Goal: Task Accomplishment & Management: Manage account settings

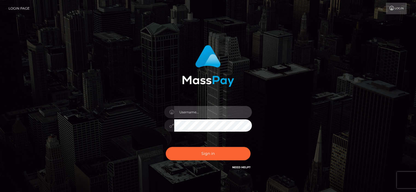
drag, startPoint x: 0, startPoint y: 0, endPoint x: 199, endPoint y: 111, distance: 228.2
click at [199, 111] on input "text" at bounding box center [213, 112] width 78 height 12
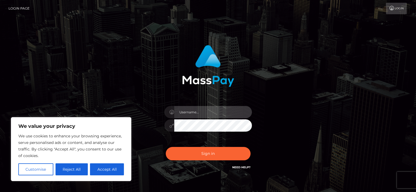
type input "[EMAIL_ADDRESS][DOMAIN_NAME]"
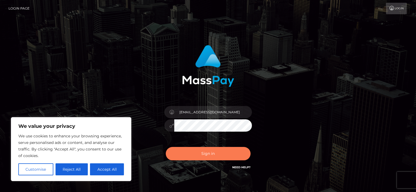
click at [213, 153] on button "Sign in" at bounding box center [208, 153] width 85 height 13
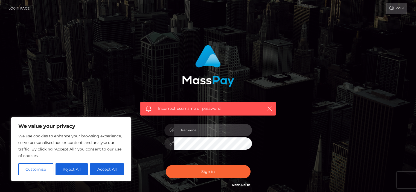
click at [185, 129] on input "text" at bounding box center [213, 130] width 78 height 12
type input "[EMAIL_ADDRESS][DOMAIN_NAME]"
click at [103, 132] on body "We value your privacy We use cookies to enhance your browsing experience, serve…" at bounding box center [208, 119] width 416 height 239
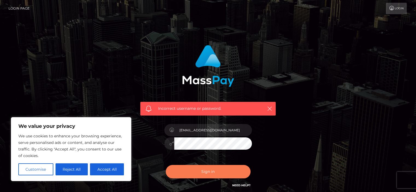
click at [186, 170] on button "Sign in" at bounding box center [208, 171] width 85 height 13
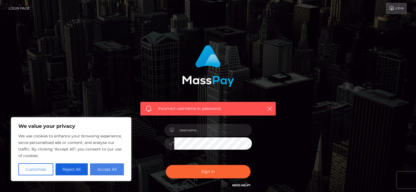
click at [113, 170] on button "Accept All" at bounding box center [107, 170] width 34 height 12
checkbox input "true"
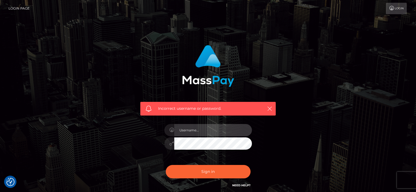
click at [206, 126] on input "text" at bounding box center [213, 130] width 78 height 12
type input "[EMAIL_ADDRESS][DOMAIN_NAME]"
click at [124, 142] on div "Incorrect username or password. lavaofi@gmail.com" at bounding box center [208, 119] width 312 height 157
click at [166, 165] on button "Sign in" at bounding box center [208, 171] width 85 height 13
click at [269, 109] on icon "button" at bounding box center [269, 108] width 5 height 5
